Goal: Information Seeking & Learning: Understand process/instructions

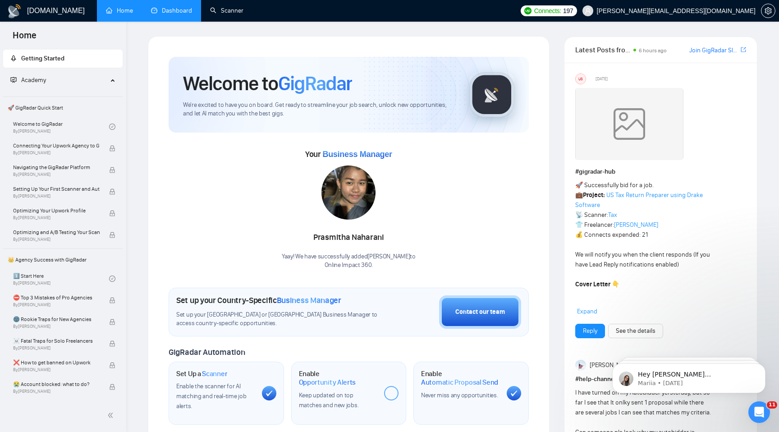
click at [179, 7] on link "Dashboard" at bounding box center [171, 11] width 41 height 8
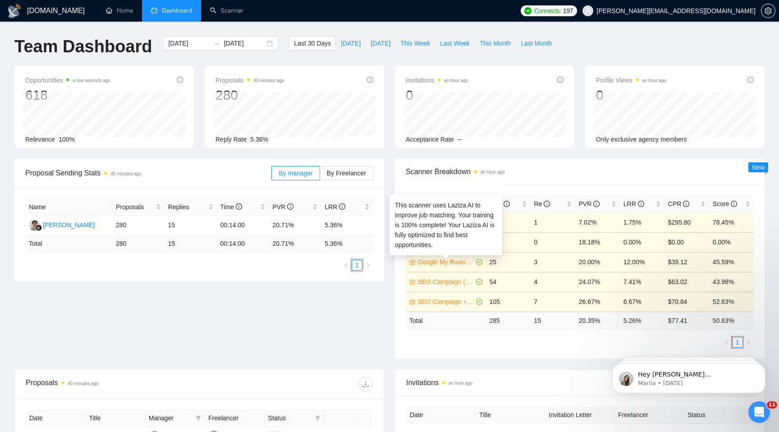
click at [449, 263] on link "Google My Business (US - only)" at bounding box center [446, 262] width 57 height 10
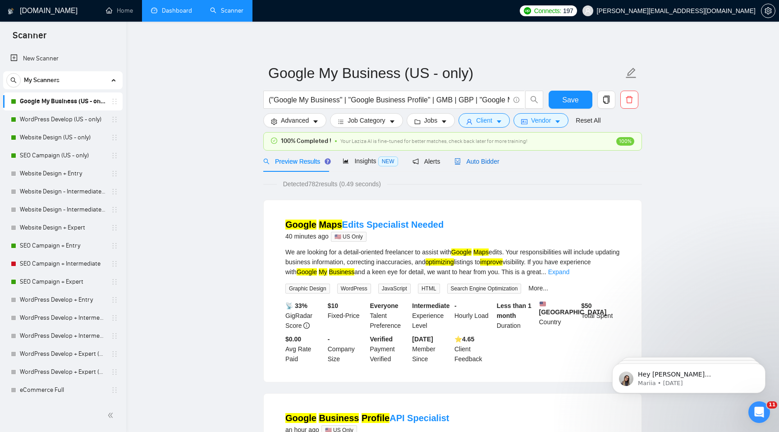
click at [475, 161] on span "Auto Bidder" at bounding box center [477, 161] width 45 height 7
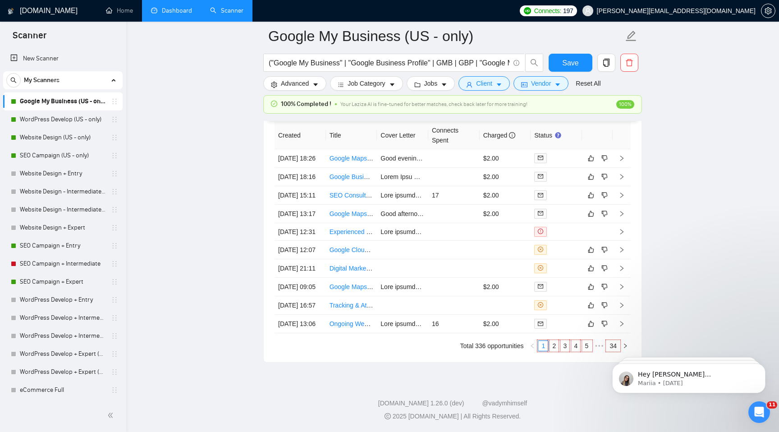
scroll to position [2259, 0]
click at [360, 155] on link "Google Maps Edits Specialist Needed" at bounding box center [383, 158] width 106 height 7
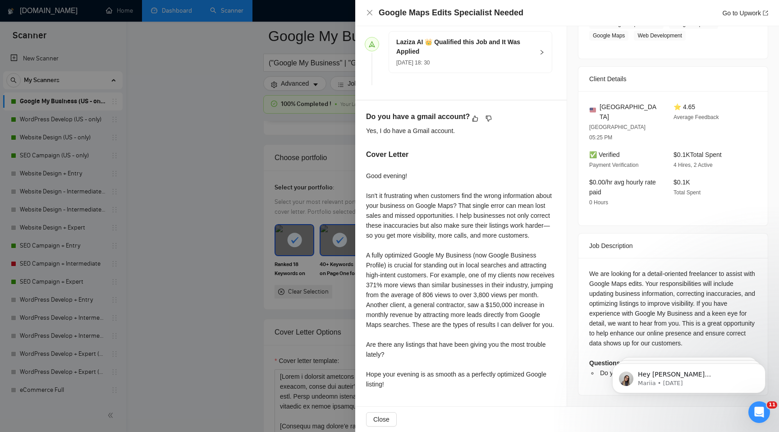
scroll to position [692, 0]
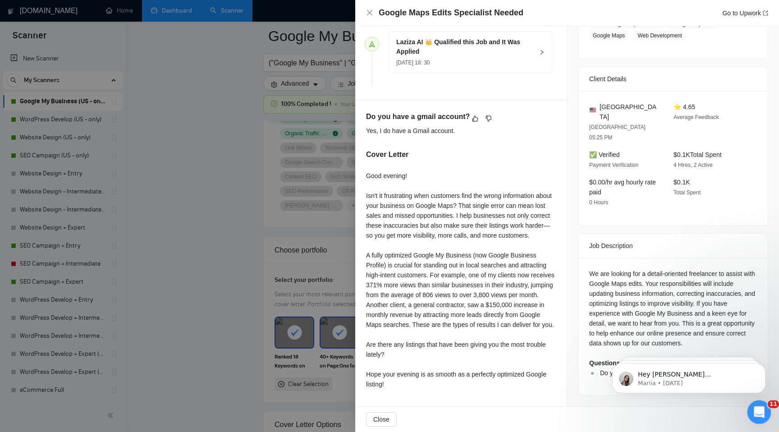
click at [758, 410] on icon "Open Intercom Messenger" at bounding box center [758, 411] width 15 height 15
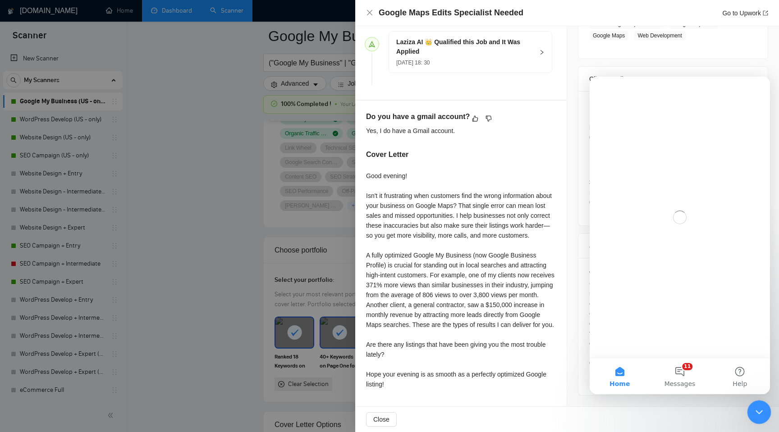
scroll to position [0, 0]
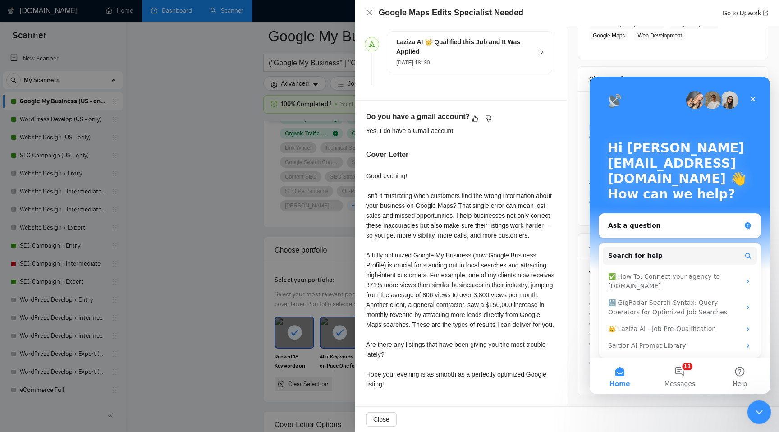
click at [754, 401] on div "Close Intercom Messenger" at bounding box center [758, 411] width 22 height 22
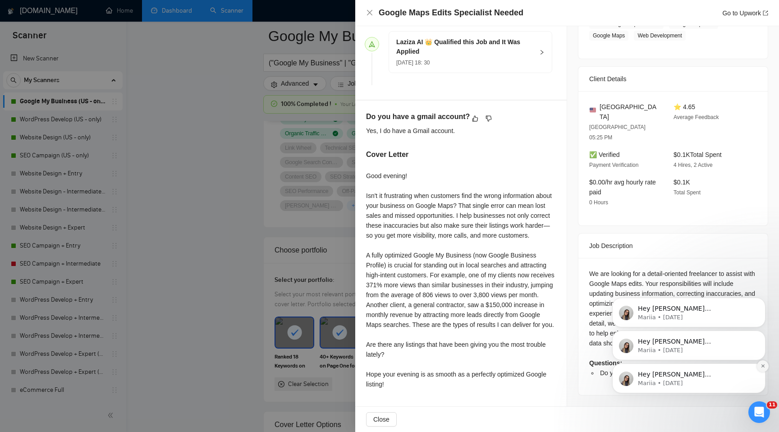
click at [763, 362] on button "Dismiss notification" at bounding box center [763, 366] width 12 height 12
click at [761, 367] on icon "Dismiss notification" at bounding box center [763, 366] width 5 height 5
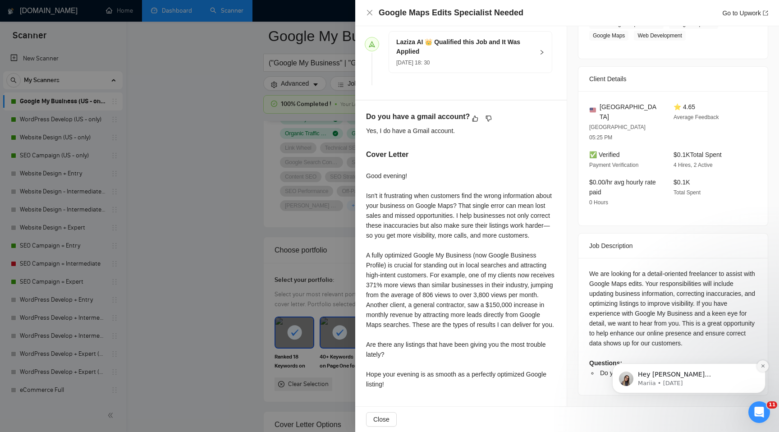
click at [763, 369] on button "Dismiss notification" at bounding box center [763, 366] width 12 height 12
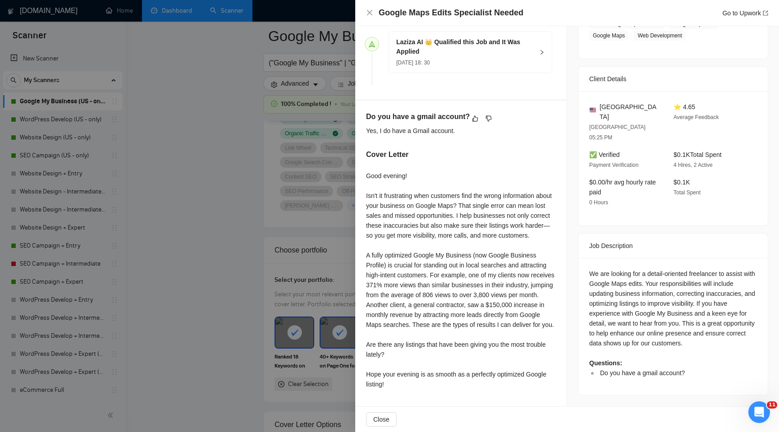
click at [297, 236] on div at bounding box center [389, 216] width 779 height 432
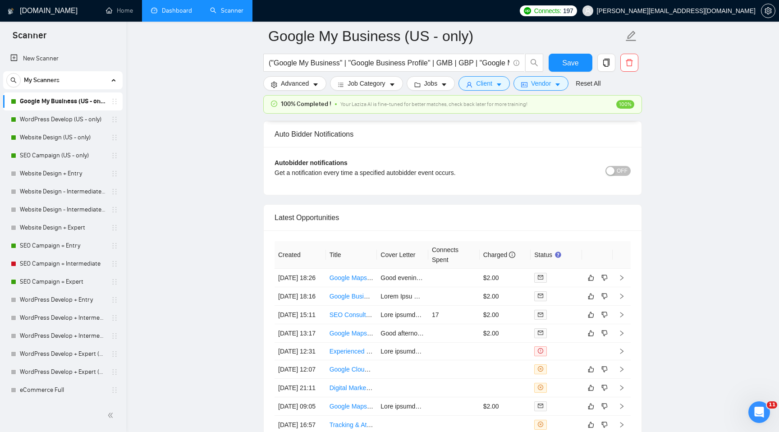
scroll to position [2125, 0]
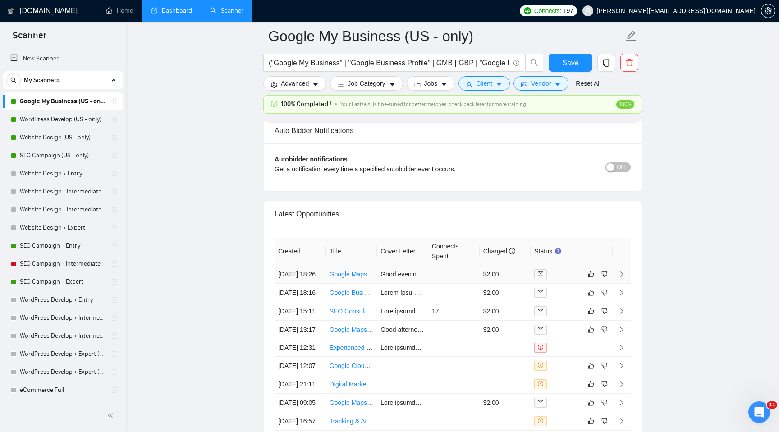
click at [621, 277] on icon "right" at bounding box center [622, 274] width 3 height 5
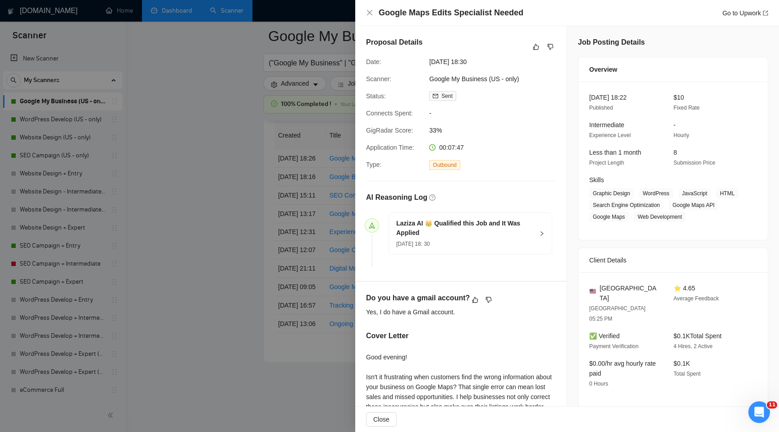
click at [200, 290] on div at bounding box center [389, 216] width 779 height 432
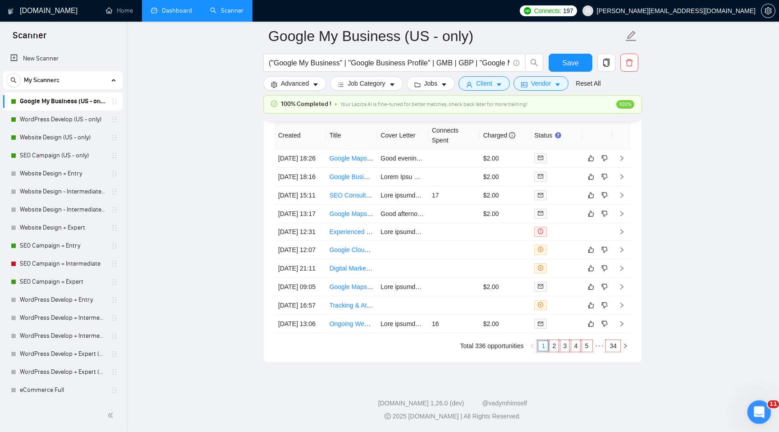
click at [758, 411] on icon "Open Intercom Messenger" at bounding box center [758, 411] width 15 height 15
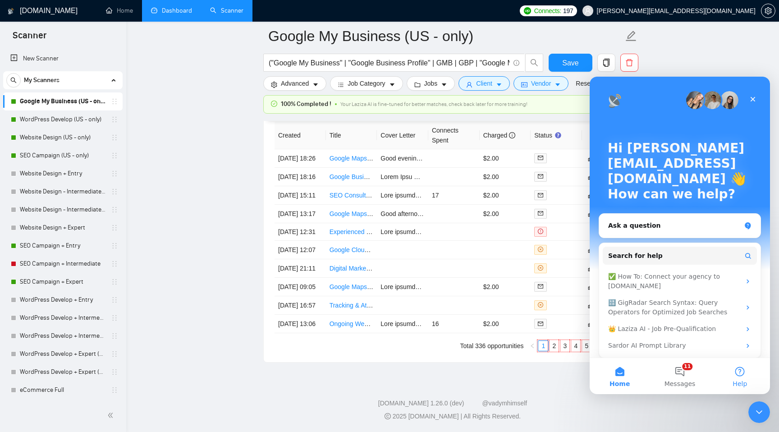
click at [742, 378] on button "Help" at bounding box center [740, 376] width 60 height 36
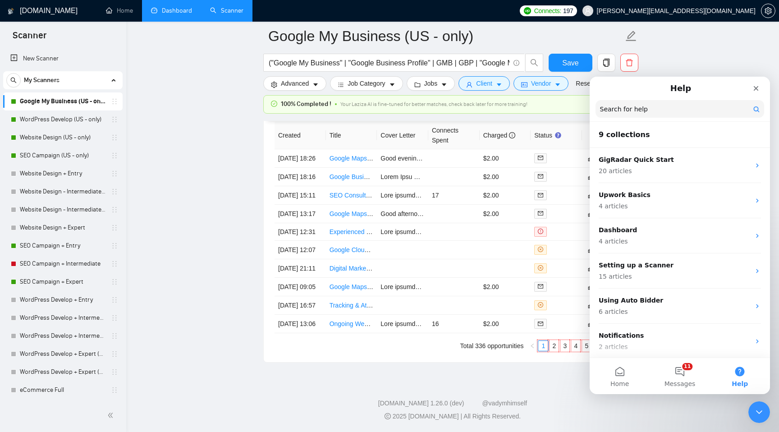
click at [684, 108] on input "Search for help" at bounding box center [680, 109] width 169 height 18
type input "block"
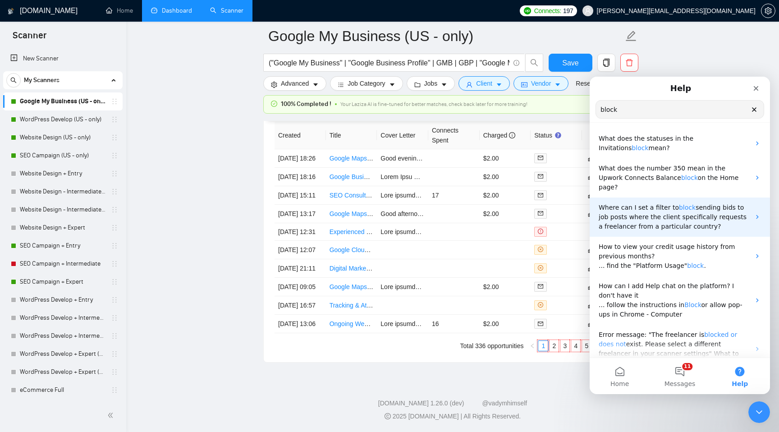
click at [679, 204] on span "block" at bounding box center [687, 207] width 17 height 7
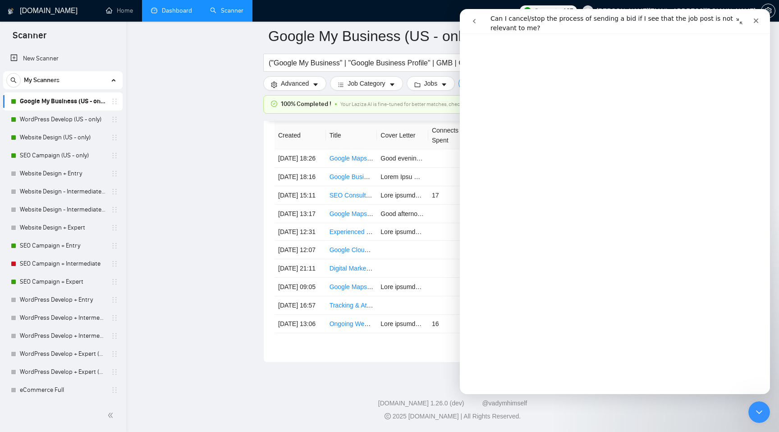
scroll to position [71, 0]
click at [754, 24] on div "Close" at bounding box center [756, 21] width 16 height 16
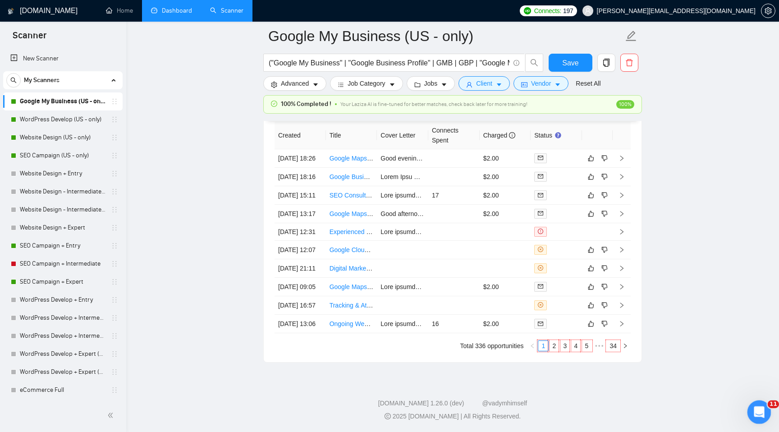
click at [756, 413] on icon "Open Intercom Messenger" at bounding box center [758, 411] width 15 height 15
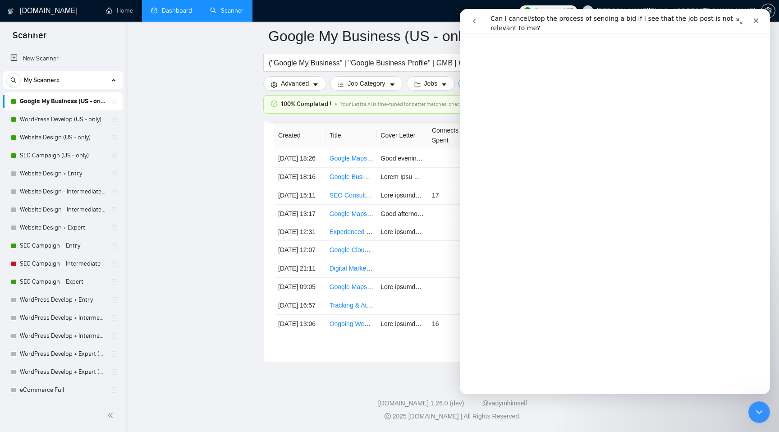
scroll to position [0, 0]
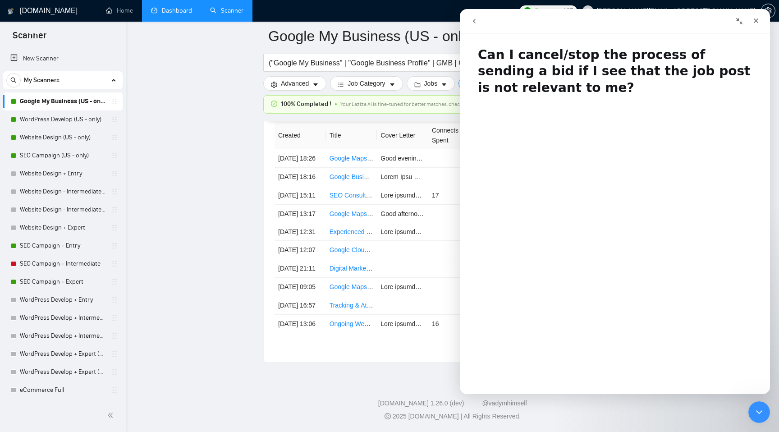
click at [476, 17] on button "go back" at bounding box center [474, 21] width 17 height 17
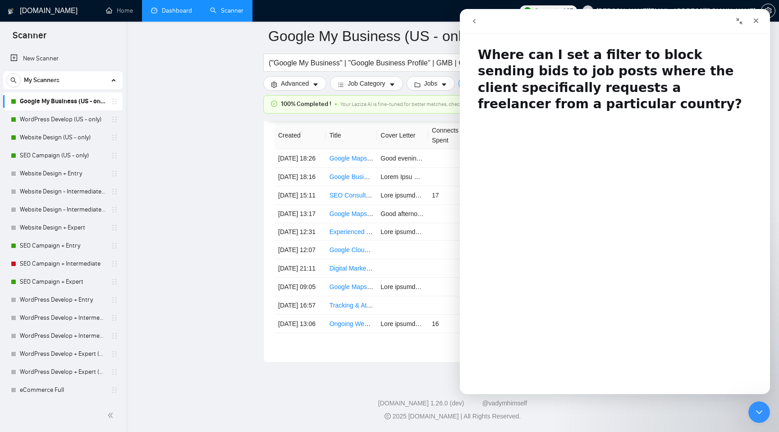
click at [478, 18] on icon "go back" at bounding box center [474, 21] width 7 height 7
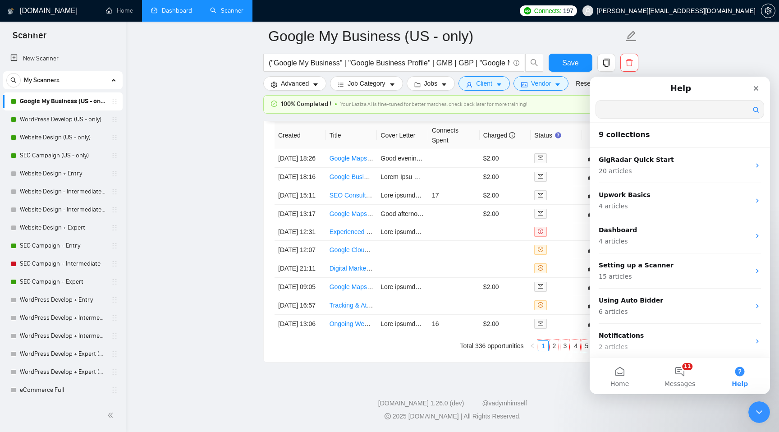
click at [696, 114] on input "Search for help" at bounding box center [680, 110] width 168 height 18
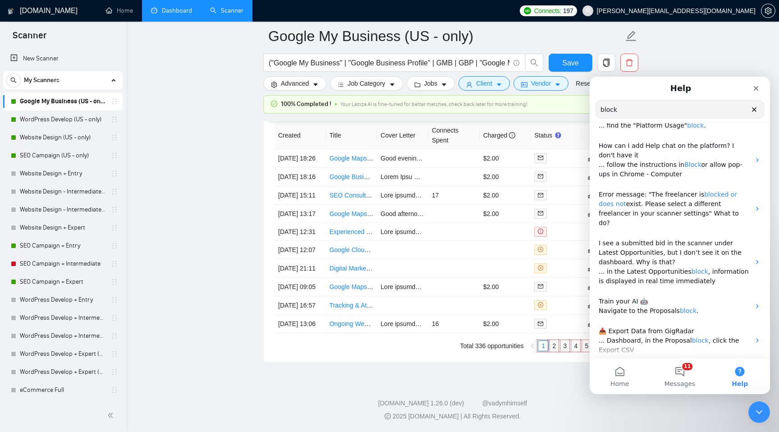
scroll to position [163, 0]
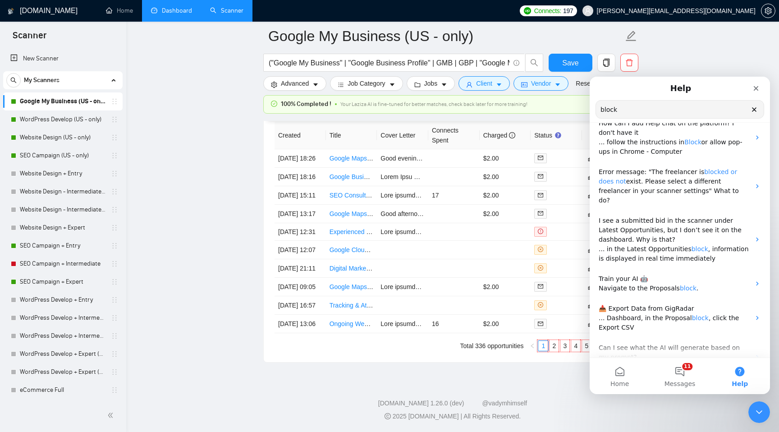
type input "block"
click at [405, 379] on footer "[DOMAIN_NAME] 1.26.0 (dev) @vadymhimself 2025 [DOMAIN_NAME] | All Rights Reserv…" at bounding box center [452, 404] width 653 height 55
click at [757, 81] on div "Close" at bounding box center [756, 88] width 16 height 16
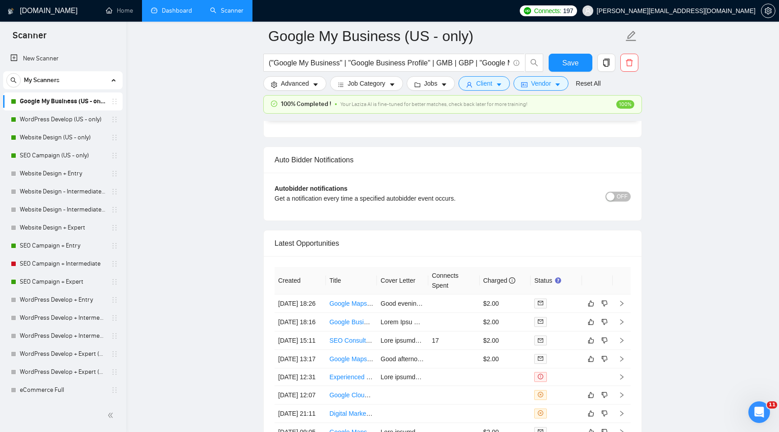
scroll to position [2149, 0]
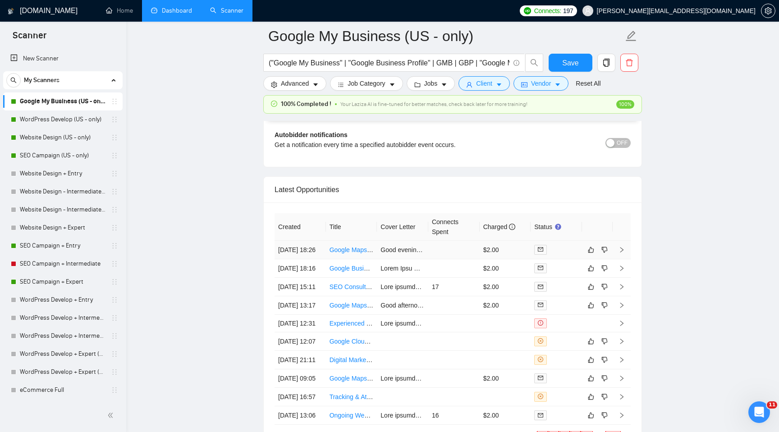
click at [621, 253] on icon "right" at bounding box center [622, 250] width 6 height 6
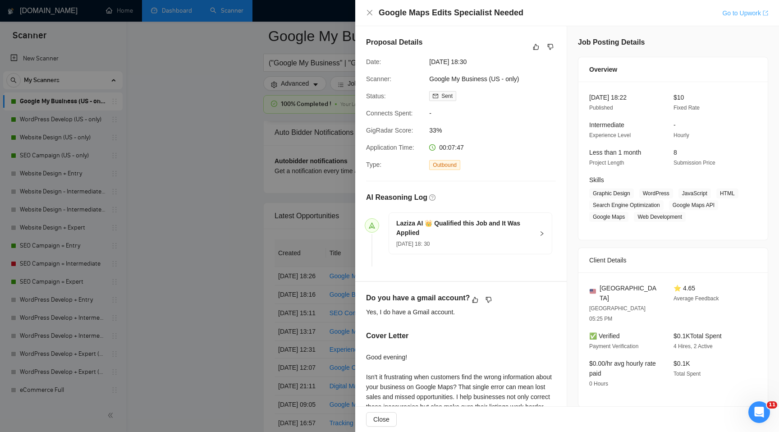
click at [766, 13] on icon "export" at bounding box center [765, 12] width 5 height 5
